Goal: Transaction & Acquisition: Purchase product/service

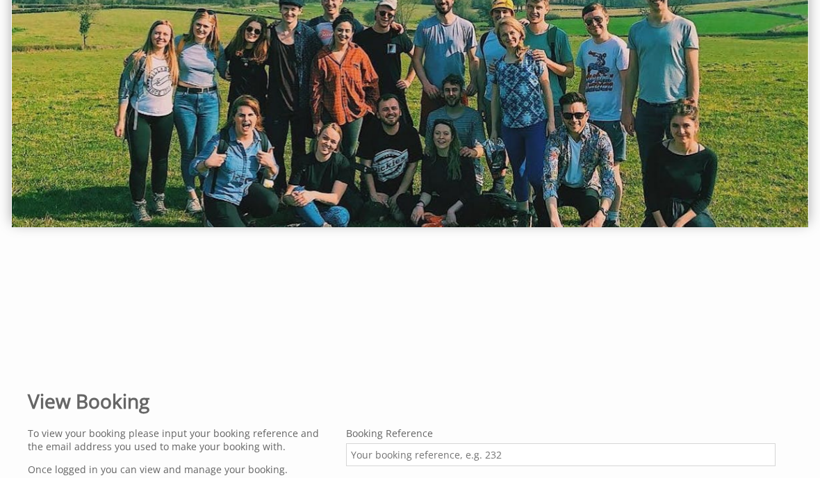
scroll to position [240, 0]
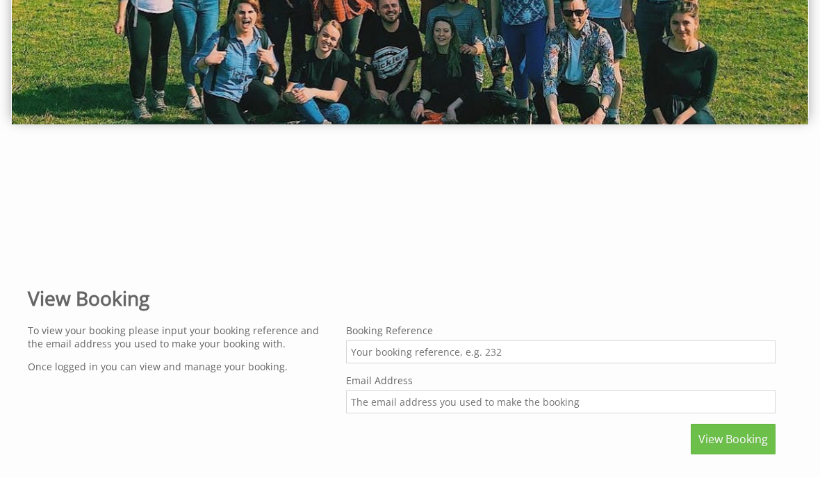
click at [432, 349] on input "Booking Reference" at bounding box center [560, 352] width 429 height 23
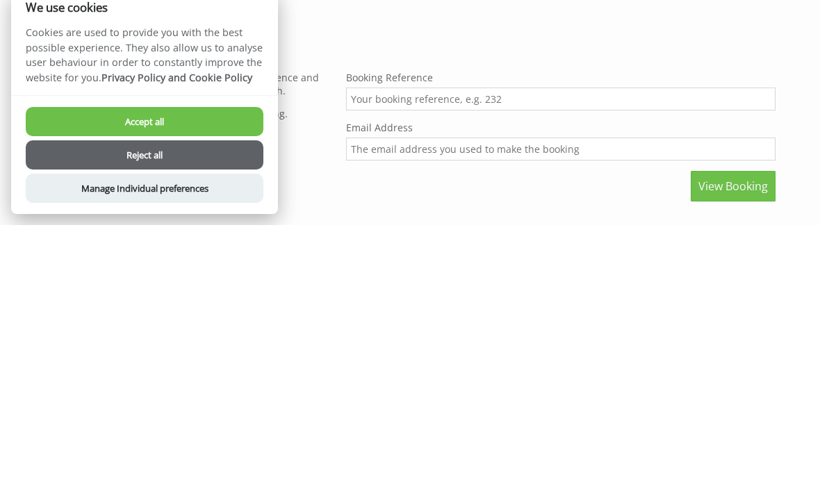
scroll to position [493, 0]
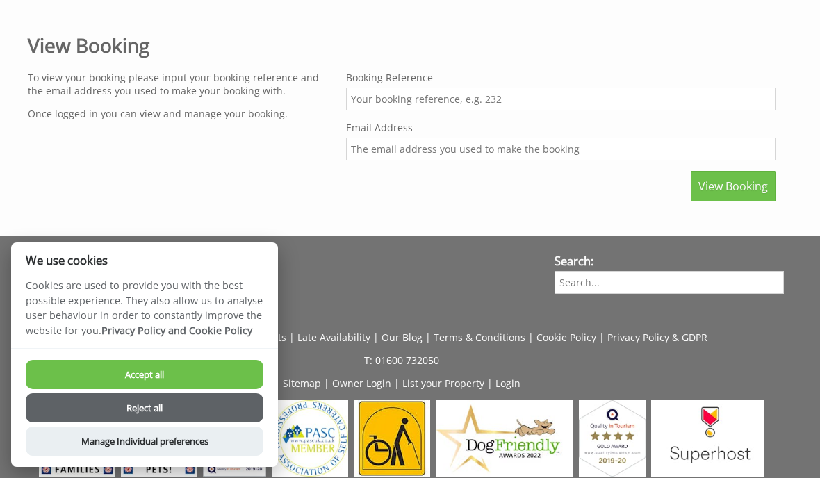
click at [188, 423] on button "Reject all" at bounding box center [145, 407] width 238 height 29
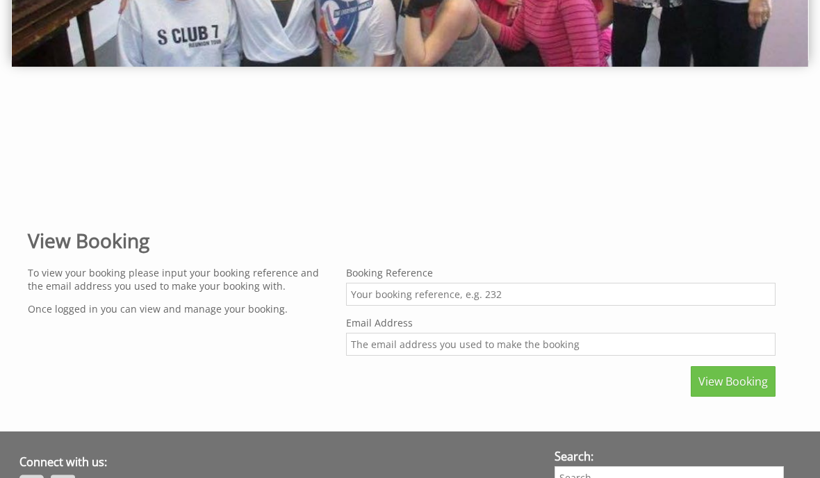
scroll to position [285, 0]
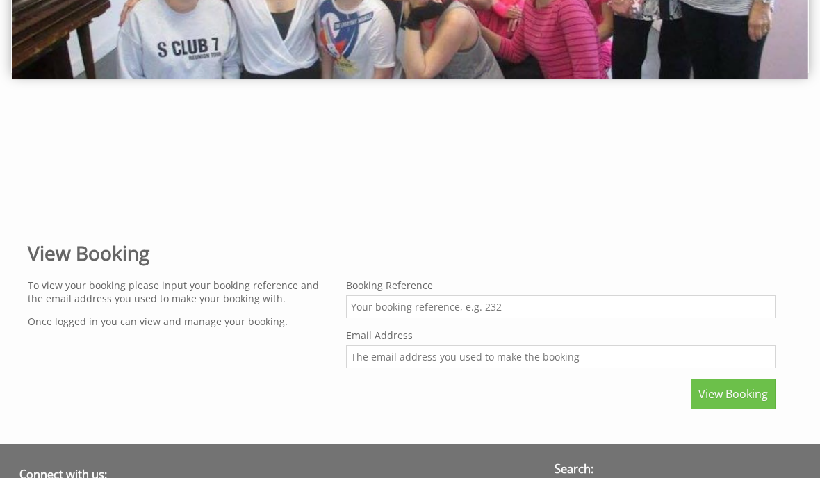
click at [411, 306] on input "Booking Reference" at bounding box center [560, 306] width 429 height 23
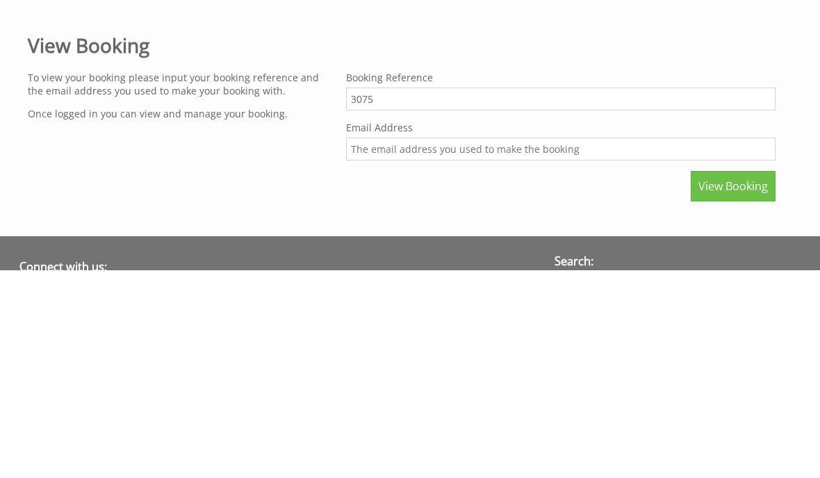
type input "3075"
click at [393, 345] on input "Email Address" at bounding box center [560, 356] width 429 height 23
type input "[EMAIL_ADDRESS][DOMAIN_NAME]"
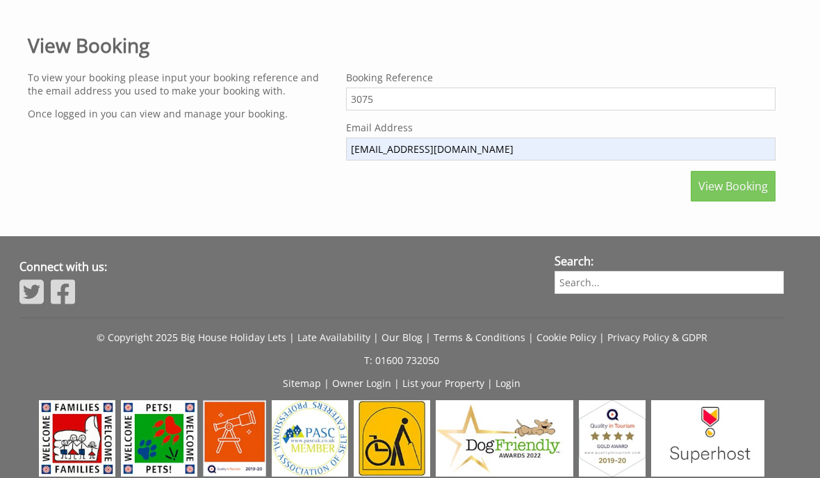
click at [734, 192] on span "View Booking" at bounding box center [732, 186] width 69 height 15
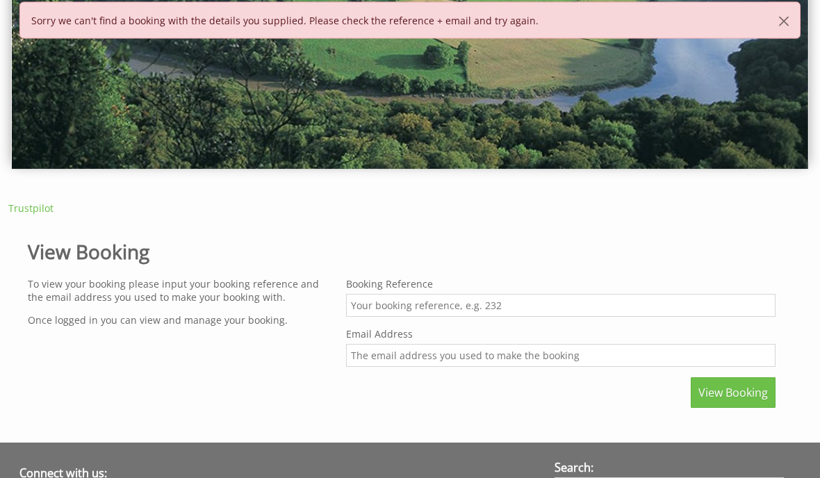
scroll to position [195, 0]
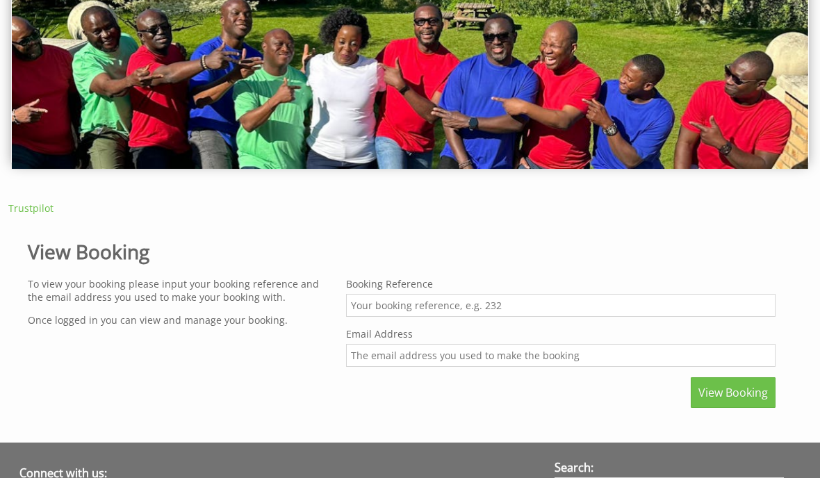
click at [404, 309] on input "Booking Reference" at bounding box center [560, 305] width 429 height 23
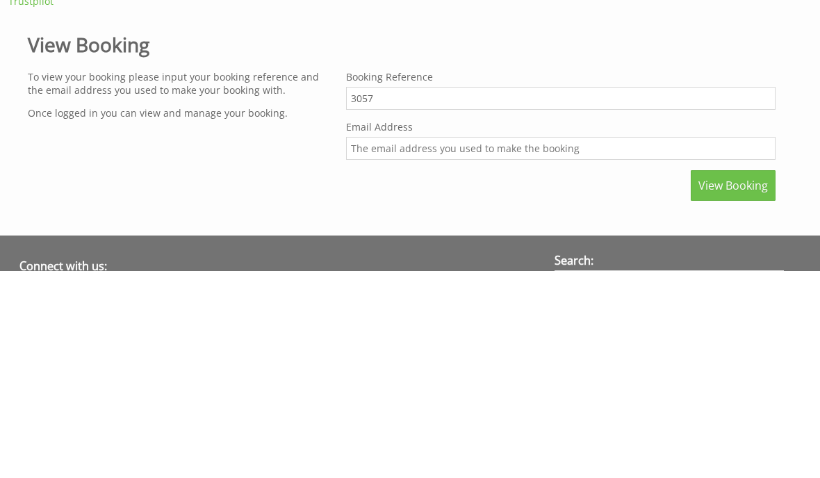
type input "3057"
click at [388, 345] on input "Email Address" at bounding box center [560, 356] width 429 height 23
type input "[EMAIL_ADDRESS][DOMAIN_NAME]"
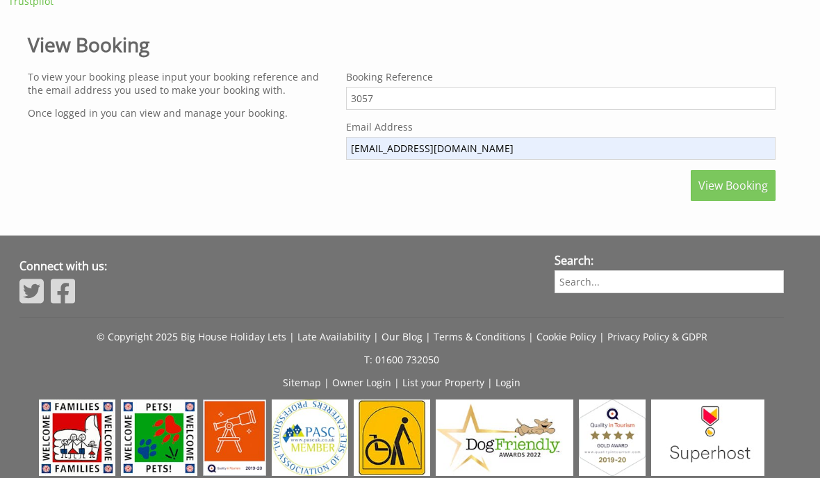
click at [723, 192] on span "View Booking" at bounding box center [732, 185] width 69 height 15
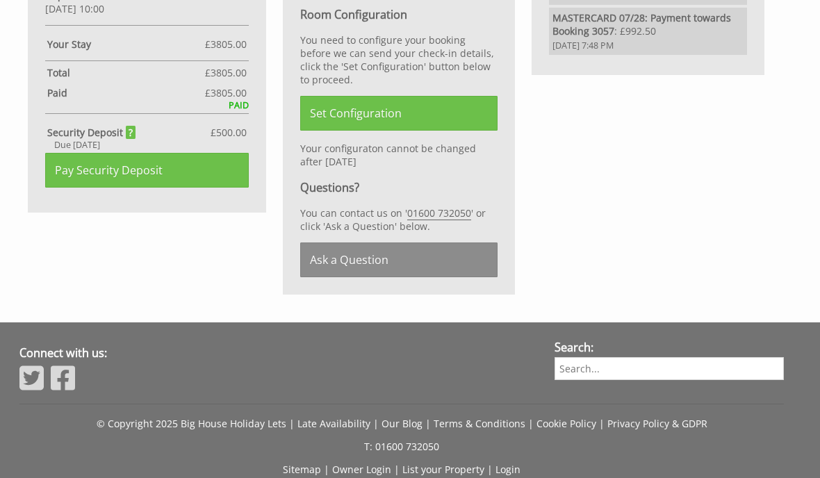
scroll to position [847, 0]
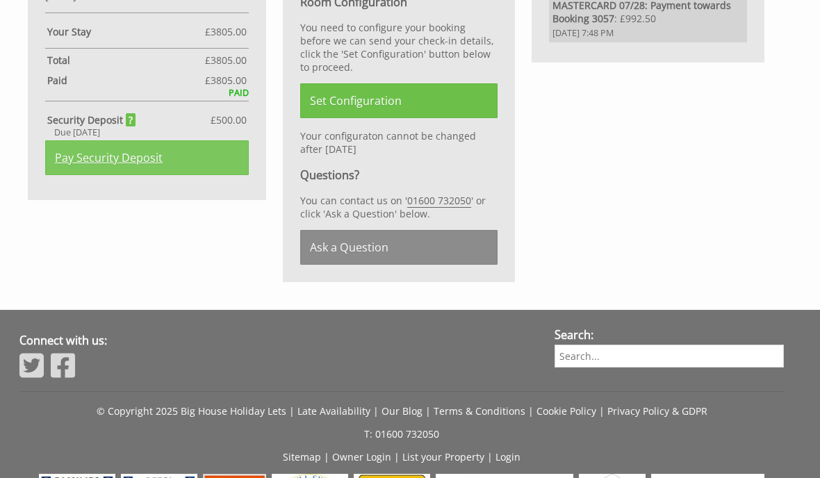
click at [167, 175] on link "Pay Security Deposit" at bounding box center [147, 157] width 204 height 35
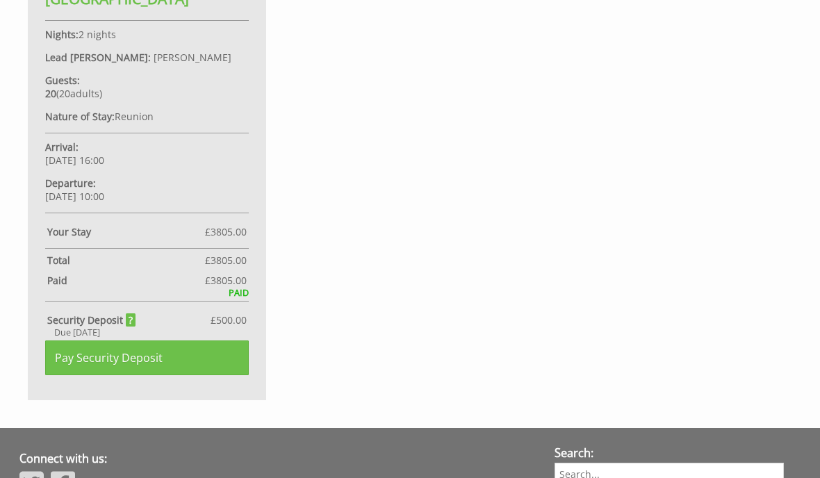
scroll to position [737, 0]
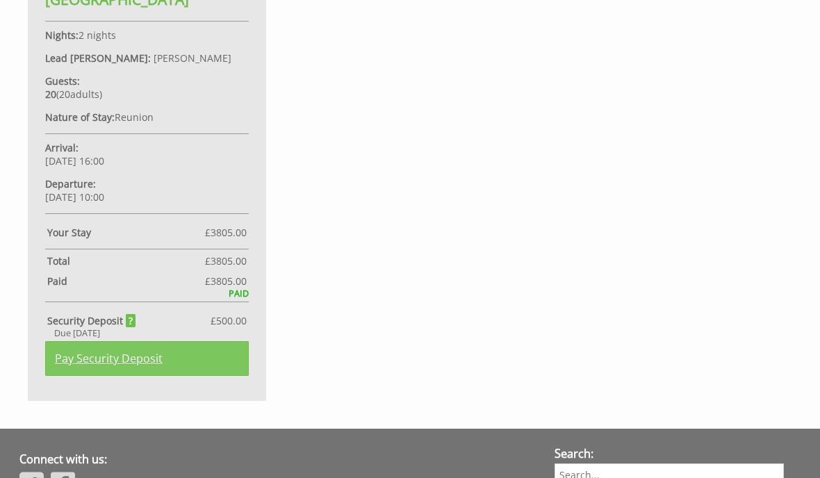
click at [165, 376] on link "Pay Security Deposit" at bounding box center [147, 358] width 204 height 35
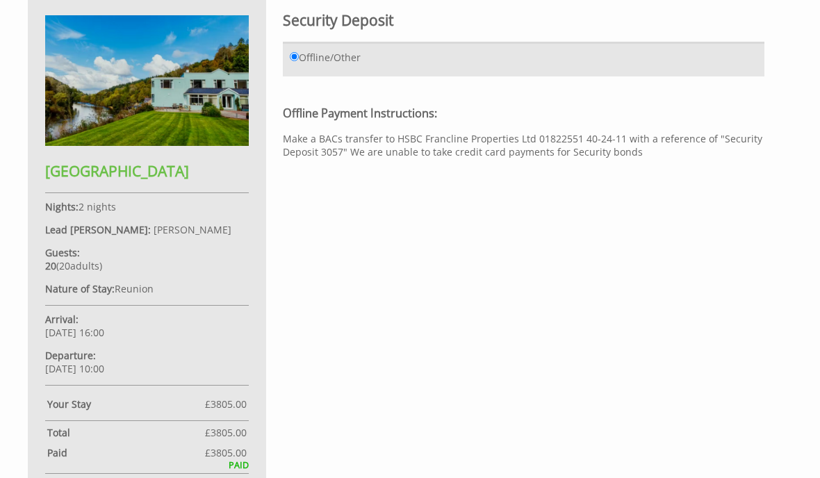
scroll to position [534, 0]
